Goal: Information Seeking & Learning: Find specific fact

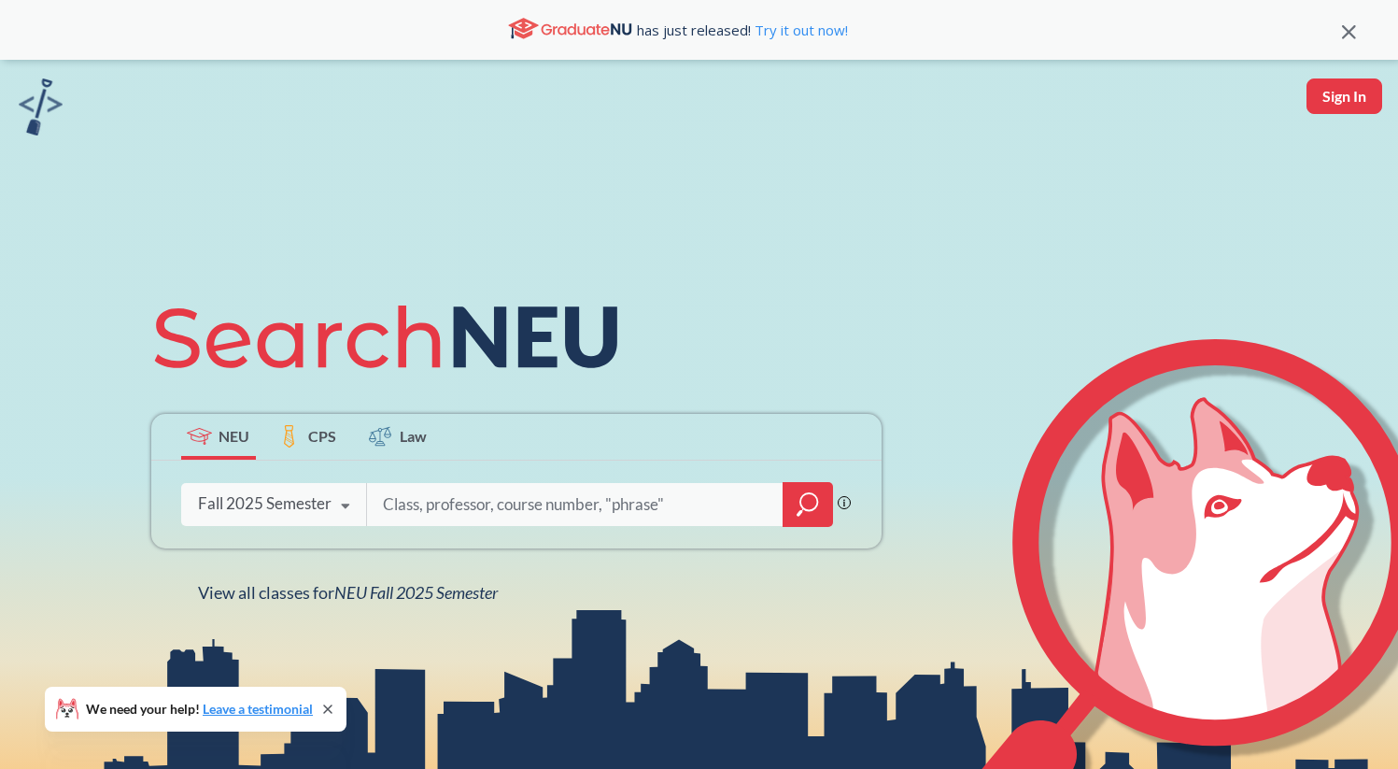
click at [438, 512] on input "search" at bounding box center [575, 504] width 389 height 39
type input "eece 5554"
click at [449, 511] on input "search" at bounding box center [575, 504] width 389 height 39
type input "cs 5600"
